Goal: Navigation & Orientation: Find specific page/section

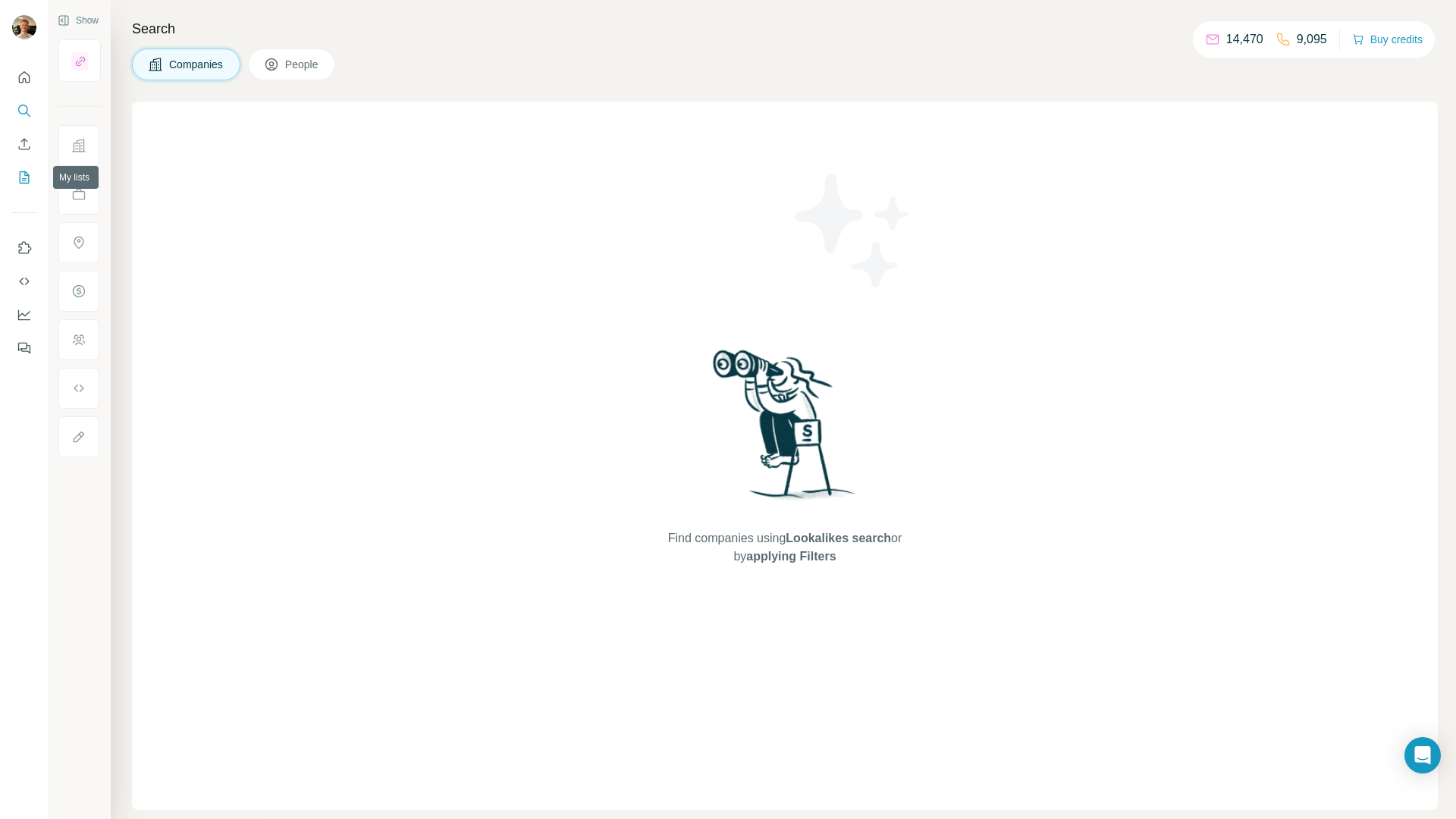
click at [17, 174] on icon "My lists" at bounding box center [24, 177] width 16 height 16
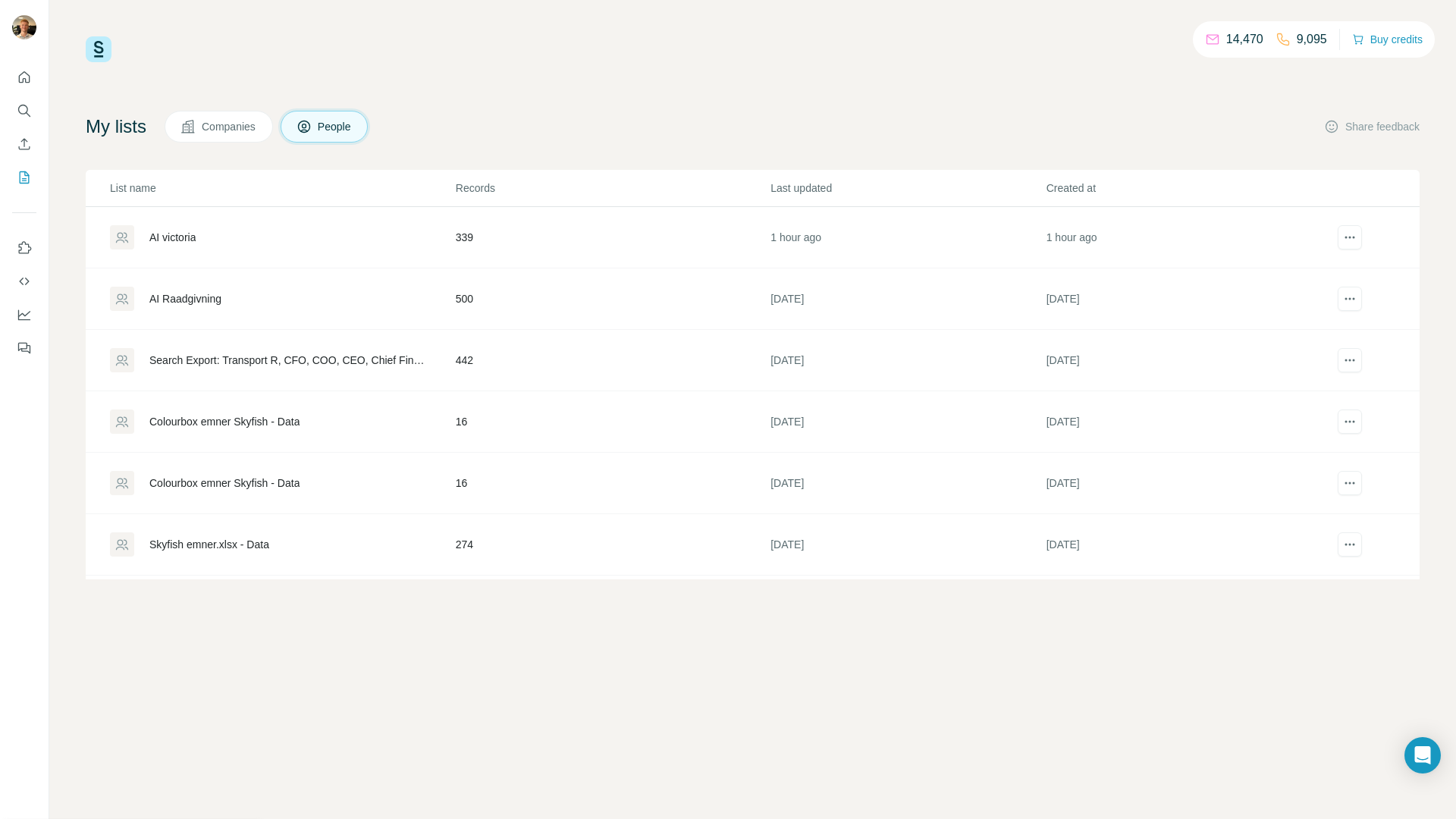
click at [230, 236] on div "AI victoria" at bounding box center [281, 237] width 344 height 24
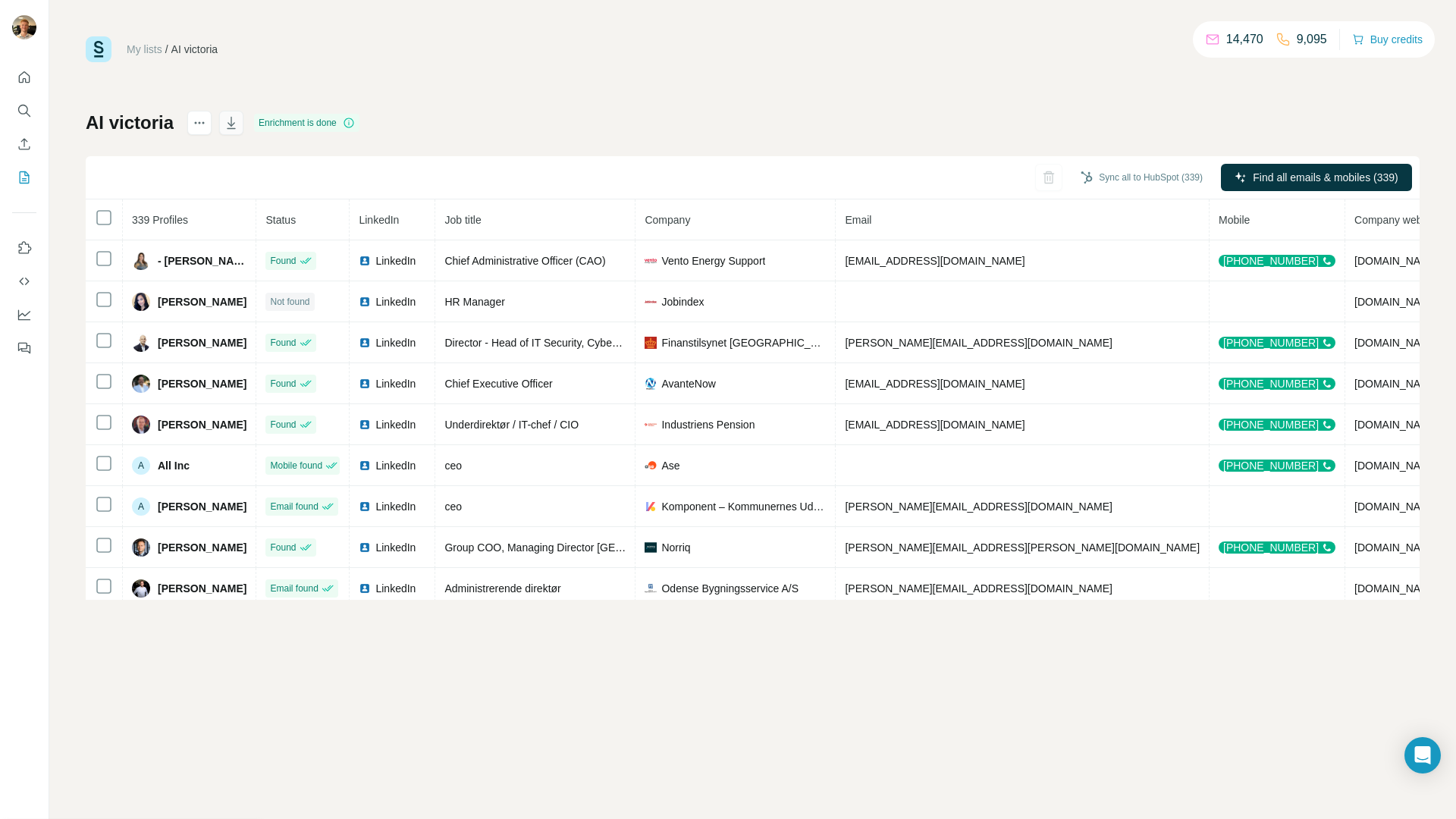
click at [238, 119] on icon "button" at bounding box center [232, 123] width 16 height 16
